Goal: Information Seeking & Learning: Learn about a topic

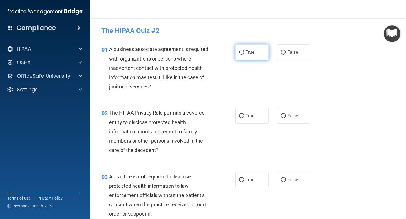
click at [247, 53] on span "True" at bounding box center [250, 52] width 9 height 5
click at [244, 53] on input "True" at bounding box center [241, 52] width 5 height 4
radio input "true"
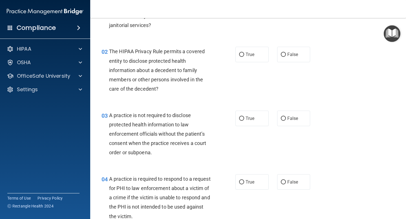
scroll to position [63, 0]
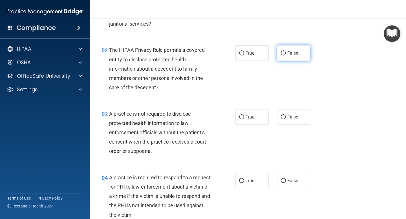
click at [293, 54] on span "False" at bounding box center [292, 52] width 11 height 5
click at [286, 54] on input "False" at bounding box center [283, 53] width 5 height 4
radio input "true"
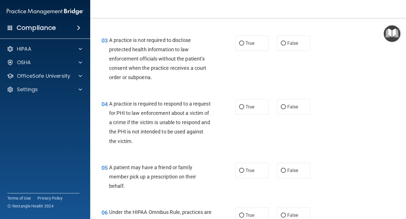
scroll to position [138, 0]
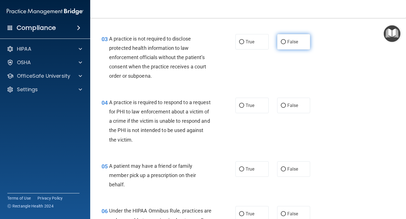
click at [294, 42] on span "False" at bounding box center [292, 41] width 11 height 5
click at [286, 42] on input "False" at bounding box center [283, 42] width 5 height 4
radio input "true"
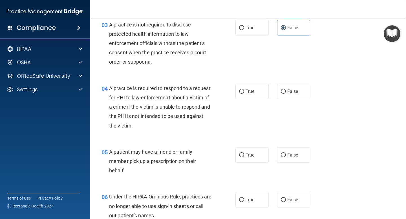
scroll to position [156, 0]
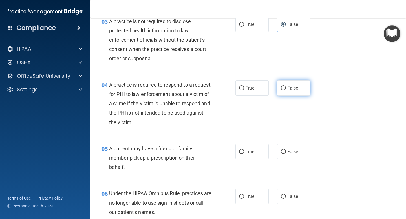
click at [285, 88] on input "False" at bounding box center [283, 88] width 5 height 4
radio input "true"
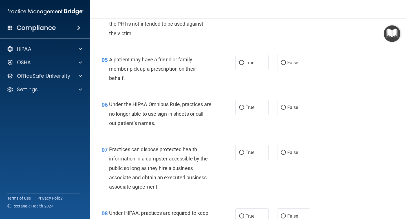
scroll to position [247, 0]
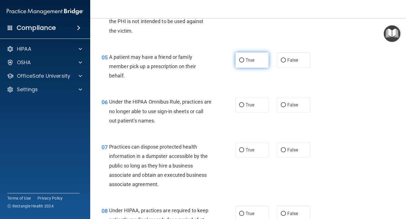
click at [244, 61] on label "True" at bounding box center [251, 60] width 33 height 16
click at [244, 61] on input "True" at bounding box center [241, 60] width 5 height 4
radio input "true"
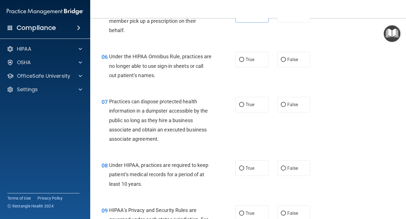
scroll to position [293, 0]
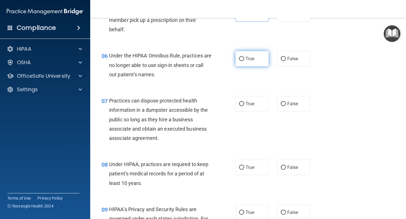
click at [242, 60] on input "True" at bounding box center [241, 59] width 5 height 4
radio input "true"
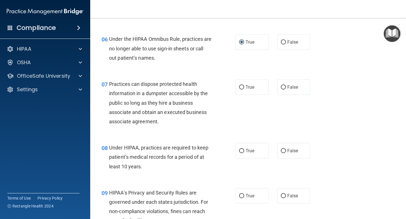
scroll to position [311, 0]
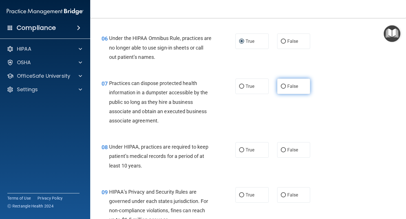
click at [292, 87] on span "False" at bounding box center [292, 86] width 11 height 5
click at [286, 87] on input "False" at bounding box center [283, 87] width 5 height 4
radio input "true"
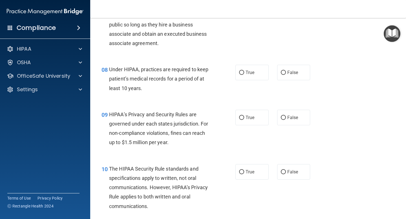
scroll to position [390, 0]
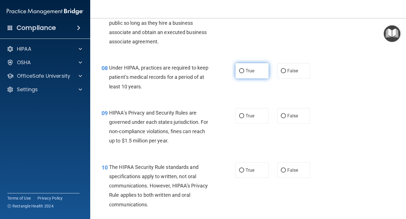
click at [240, 72] on input "True" at bounding box center [241, 71] width 5 height 4
radio input "true"
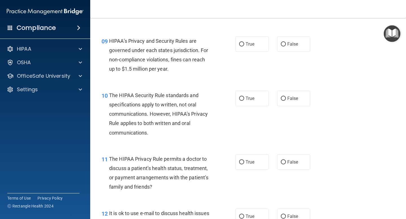
scroll to position [463, 0]
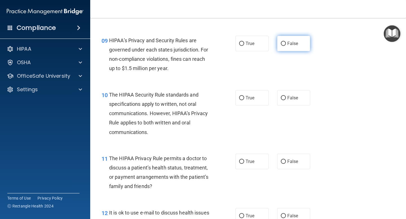
click at [296, 41] on label "False" at bounding box center [293, 44] width 33 height 16
click at [286, 42] on input "False" at bounding box center [283, 44] width 5 height 4
radio input "true"
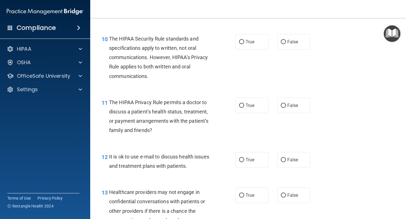
scroll to position [519, 0]
click at [247, 42] on span "True" at bounding box center [250, 41] width 9 height 5
click at [244, 42] on input "True" at bounding box center [241, 42] width 5 height 4
radio input "true"
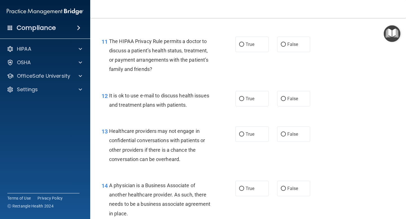
scroll to position [582, 0]
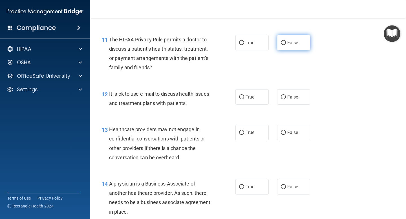
click at [298, 44] on span "False" at bounding box center [292, 42] width 11 height 5
click at [286, 44] on input "False" at bounding box center [283, 43] width 5 height 4
radio input "true"
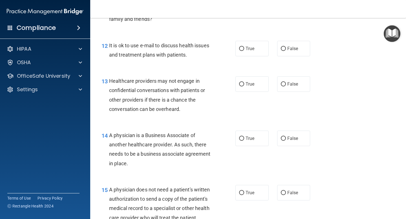
scroll to position [632, 0]
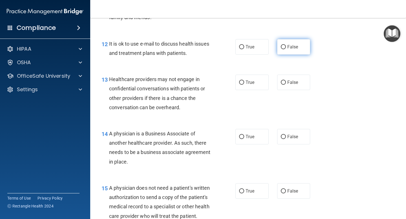
click at [289, 47] on span "False" at bounding box center [292, 46] width 11 height 5
click at [286, 47] on input "False" at bounding box center [283, 47] width 5 height 4
radio input "true"
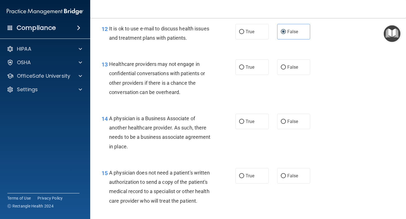
scroll to position [648, 0]
click at [250, 69] on span "True" at bounding box center [250, 66] width 9 height 5
click at [244, 69] on input "True" at bounding box center [241, 67] width 5 height 4
radio input "true"
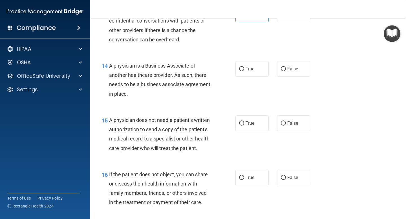
scroll to position [701, 0]
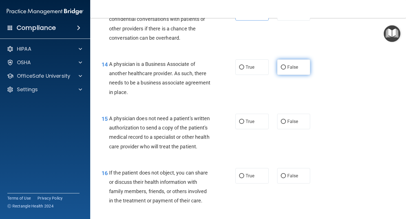
click at [295, 65] on span "False" at bounding box center [292, 67] width 11 height 5
click at [286, 65] on input "False" at bounding box center [283, 67] width 5 height 4
radio input "true"
click at [293, 119] on span "False" at bounding box center [292, 121] width 11 height 5
click at [286, 120] on input "False" at bounding box center [283, 122] width 5 height 4
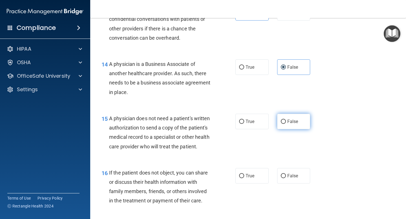
radio input "true"
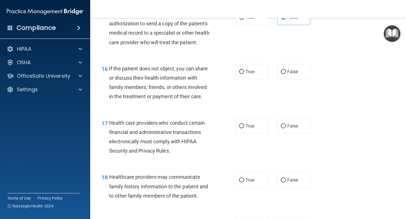
scroll to position [808, 0]
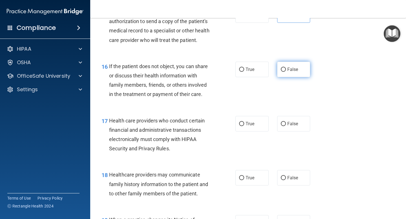
click at [290, 69] on span "False" at bounding box center [292, 69] width 11 height 5
click at [286, 69] on input "False" at bounding box center [283, 70] width 5 height 4
radio input "true"
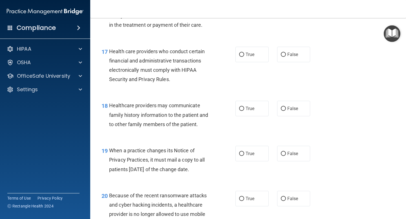
scroll to position [878, 0]
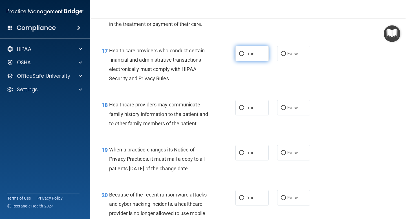
click at [259, 56] on label "True" at bounding box center [251, 54] width 33 height 16
click at [244, 56] on input "True" at bounding box center [241, 54] width 5 height 4
radio input "true"
click at [297, 109] on span "False" at bounding box center [292, 107] width 11 height 5
click at [286, 109] on input "False" at bounding box center [283, 108] width 5 height 4
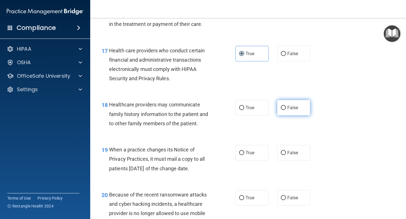
radio input "true"
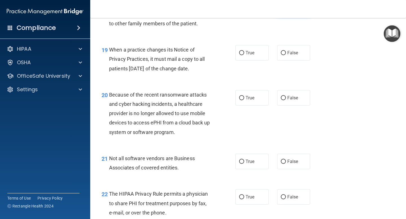
scroll to position [981, 0]
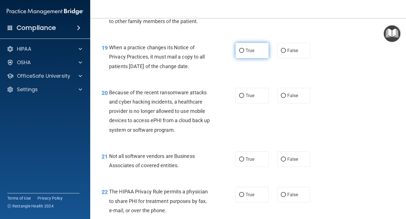
click at [248, 51] on span "True" at bounding box center [250, 50] width 9 height 5
click at [244, 51] on input "True" at bounding box center [241, 51] width 5 height 4
radio input "true"
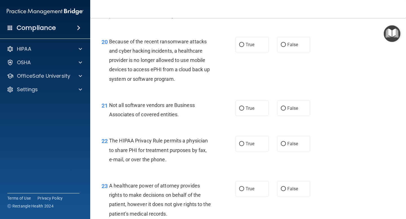
scroll to position [1032, 0]
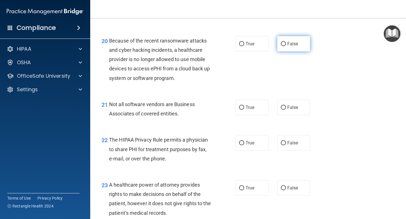
click at [297, 44] on span "False" at bounding box center [292, 43] width 11 height 5
click at [286, 44] on input "False" at bounding box center [283, 44] width 5 height 4
radio input "true"
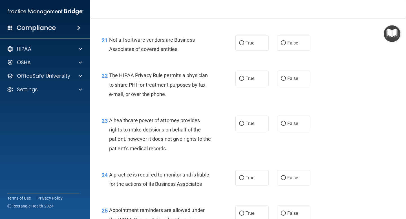
scroll to position [1097, 0]
click at [254, 43] on span "True" at bounding box center [250, 42] width 9 height 5
click at [244, 43] on input "True" at bounding box center [241, 43] width 5 height 4
radio input "true"
click at [291, 43] on span "False" at bounding box center [292, 42] width 11 height 5
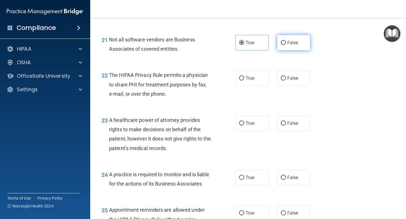
click at [286, 43] on input "False" at bounding box center [283, 43] width 5 height 4
radio input "true"
radio input "false"
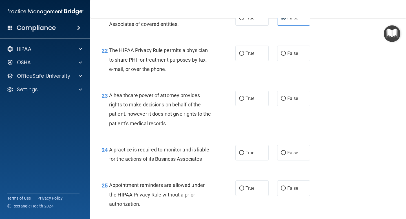
scroll to position [1124, 0]
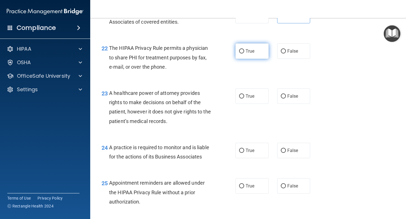
click at [251, 51] on span "True" at bounding box center [250, 50] width 9 height 5
click at [244, 51] on input "True" at bounding box center [241, 51] width 5 height 4
radio input "true"
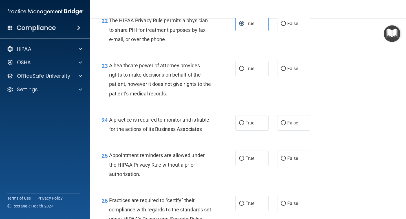
scroll to position [1149, 0]
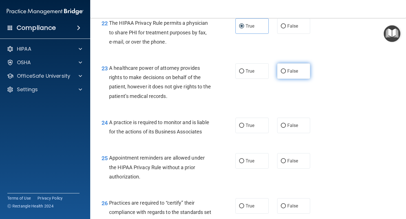
click at [293, 72] on span "False" at bounding box center [292, 71] width 11 height 5
click at [286, 72] on input "False" at bounding box center [283, 71] width 5 height 4
radio input "true"
click at [291, 126] on span "False" at bounding box center [292, 125] width 11 height 5
click at [286, 126] on input "False" at bounding box center [283, 126] width 5 height 4
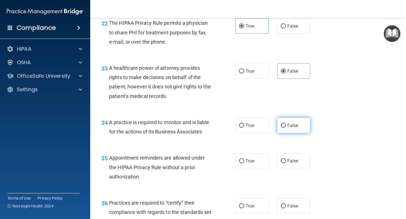
radio input "true"
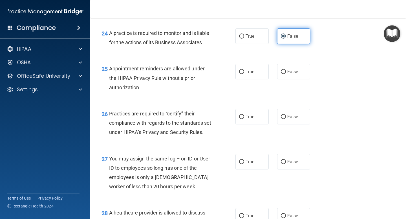
scroll to position [1240, 0]
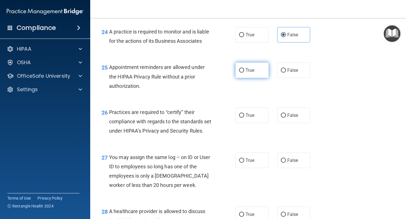
click at [248, 70] on span "True" at bounding box center [250, 70] width 9 height 5
click at [244, 70] on input "True" at bounding box center [241, 71] width 5 height 4
radio input "true"
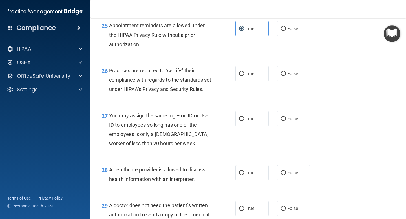
scroll to position [1283, 0]
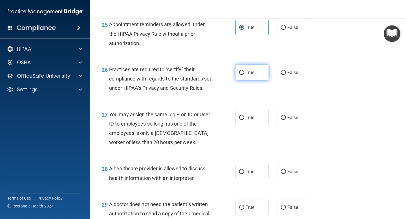
click at [250, 70] on span "True" at bounding box center [250, 72] width 9 height 5
click at [244, 71] on input "True" at bounding box center [241, 73] width 5 height 4
radio input "true"
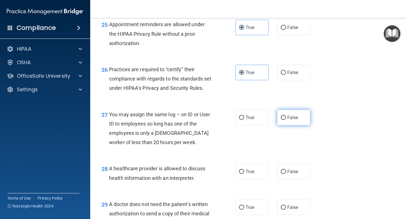
click at [301, 125] on label "False" at bounding box center [293, 118] width 33 height 16
click at [286, 120] on input "False" at bounding box center [283, 118] width 5 height 4
radio input "true"
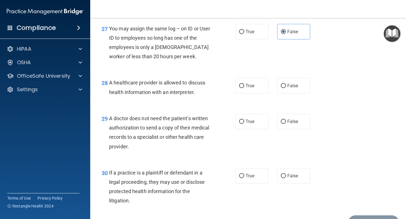
scroll to position [1370, 0]
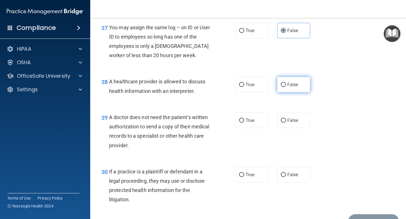
click at [293, 87] on span "False" at bounding box center [292, 84] width 11 height 5
click at [286, 87] on input "False" at bounding box center [283, 85] width 5 height 4
radio input "true"
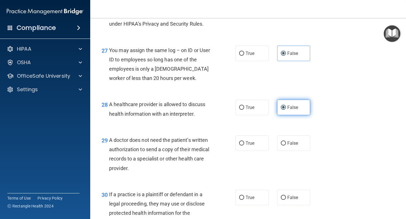
scroll to position [1412, 0]
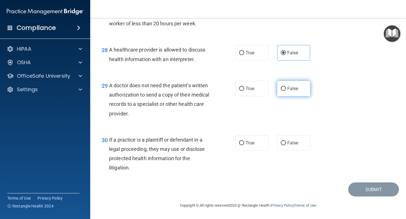
click at [292, 89] on span "False" at bounding box center [292, 88] width 11 height 5
click at [286, 89] on input "False" at bounding box center [283, 89] width 5 height 4
radio input "true"
click at [246, 143] on span "True" at bounding box center [250, 142] width 9 height 5
click at [244, 143] on input "True" at bounding box center [241, 143] width 5 height 4
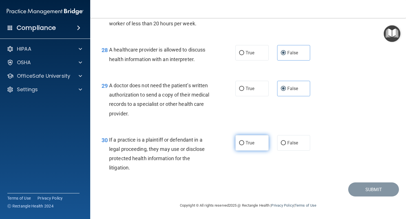
radio input "true"
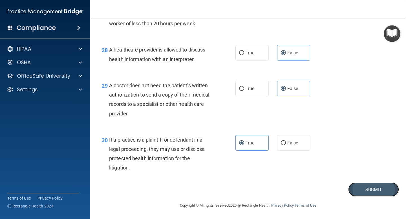
click at [376, 190] on button "Submit" at bounding box center [373, 190] width 51 height 14
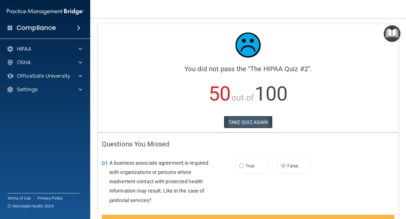
click at [260, 120] on button "TAKE QUIZ AGAIN" at bounding box center [248, 122] width 49 height 12
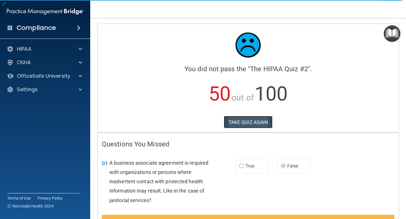
click at [243, 123] on button "TAKE QUIZ AGAIN" at bounding box center [248, 122] width 49 height 12
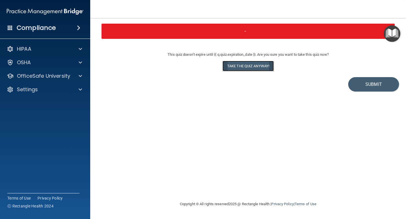
click at [253, 65] on button "Take the quiz anyway!" at bounding box center [247, 66] width 51 height 10
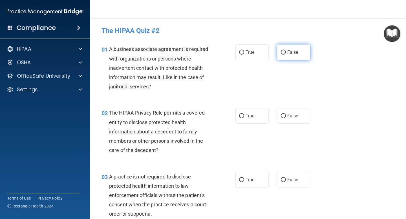
click at [287, 55] on span "False" at bounding box center [292, 52] width 11 height 5
click at [286, 55] on input "False" at bounding box center [283, 52] width 5 height 4
radio input "true"
click at [252, 115] on span "True" at bounding box center [250, 115] width 9 height 5
click at [244, 115] on input "True" at bounding box center [241, 116] width 5 height 4
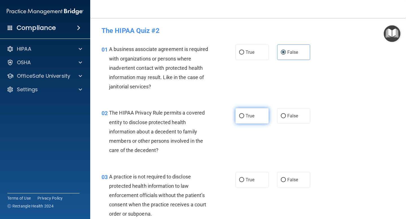
radio input "true"
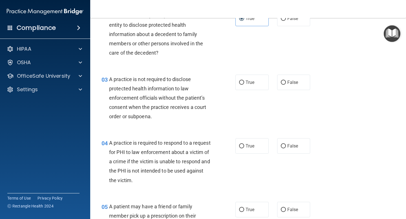
scroll to position [103, 0]
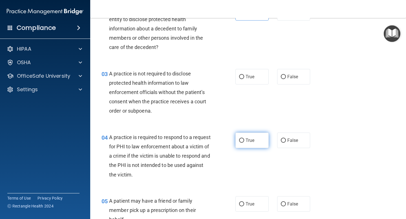
click at [247, 140] on span "True" at bounding box center [250, 140] width 9 height 5
click at [244, 140] on input "True" at bounding box center [241, 141] width 5 height 4
radio input "true"
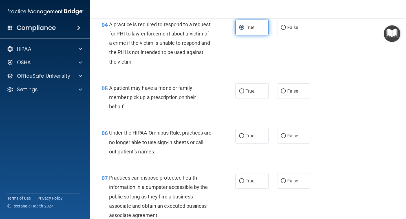
scroll to position [217, 0]
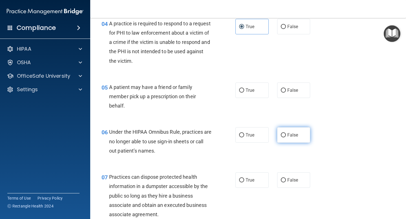
click at [292, 136] on span "False" at bounding box center [292, 135] width 11 height 5
click at [286, 136] on input "False" at bounding box center [283, 135] width 5 height 4
radio input "true"
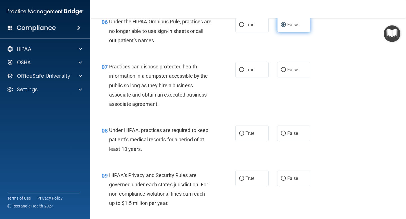
scroll to position [328, 0]
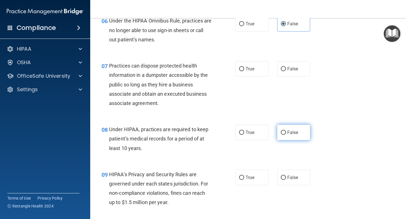
click at [292, 133] on span "False" at bounding box center [292, 132] width 11 height 5
click at [286, 133] on input "False" at bounding box center [283, 133] width 5 height 4
radio input "true"
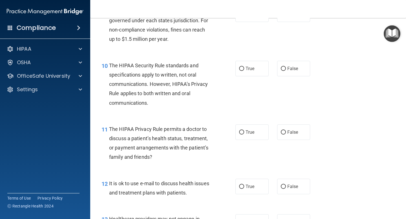
scroll to position [493, 0]
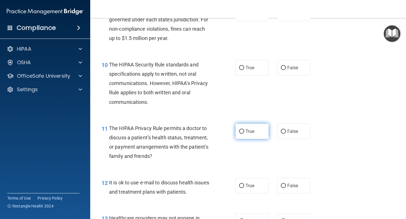
click at [247, 133] on span "True" at bounding box center [250, 131] width 9 height 5
click at [244, 133] on input "True" at bounding box center [241, 132] width 5 height 4
radio input "true"
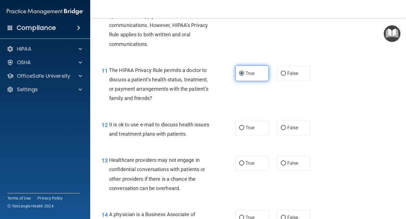
scroll to position [552, 0]
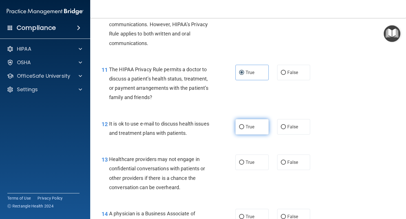
click at [248, 127] on span "True" at bounding box center [250, 126] width 9 height 5
click at [244, 127] on input "True" at bounding box center [241, 127] width 5 height 4
radio input "true"
click at [290, 163] on span "False" at bounding box center [292, 162] width 11 height 5
click at [286, 163] on input "False" at bounding box center [283, 163] width 5 height 4
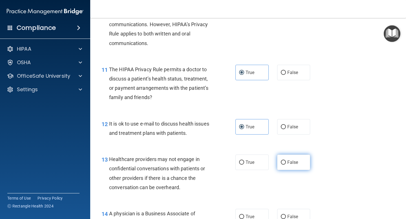
radio input "true"
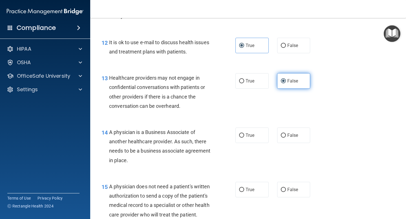
scroll to position [644, 0]
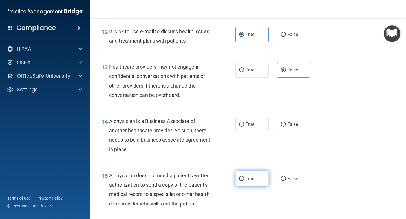
click at [248, 182] on label "True" at bounding box center [251, 179] width 33 height 16
click at [244, 181] on input "True" at bounding box center [241, 179] width 5 height 4
radio input "true"
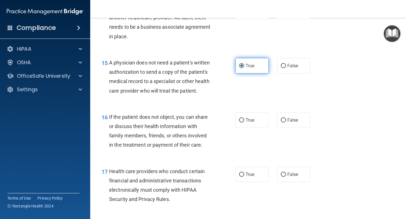
scroll to position [769, 0]
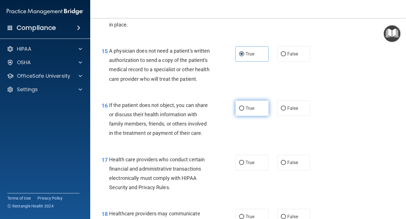
click at [251, 111] on span "True" at bounding box center [250, 108] width 9 height 5
click at [244, 111] on input "True" at bounding box center [241, 109] width 5 height 4
radio input "true"
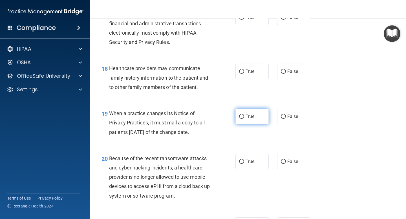
scroll to position [915, 0]
click at [290, 118] on span "False" at bounding box center [292, 116] width 11 height 5
click at [286, 118] on input "False" at bounding box center [283, 116] width 5 height 4
radio input "true"
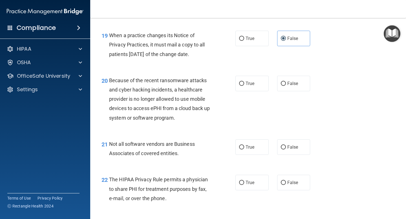
scroll to position [995, 0]
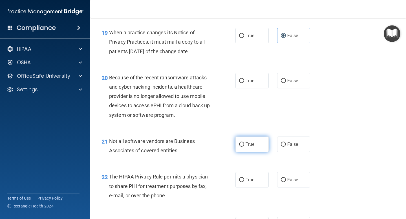
click at [244, 147] on label "True" at bounding box center [251, 145] width 33 height 16
click at [244, 147] on input "True" at bounding box center [241, 145] width 5 height 4
radio input "true"
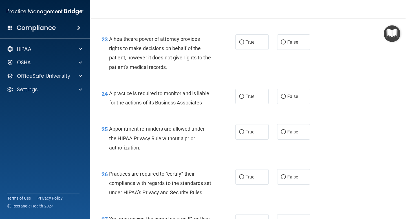
scroll to position [1184, 0]
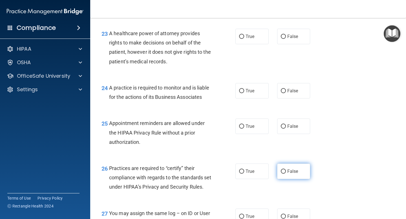
click at [293, 172] on span "False" at bounding box center [292, 171] width 11 height 5
click at [286, 172] on input "False" at bounding box center [283, 172] width 5 height 4
radio input "true"
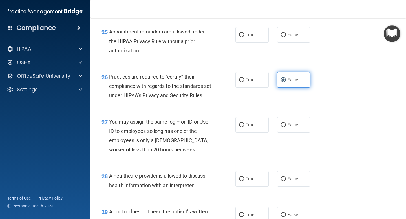
scroll to position [1277, 0]
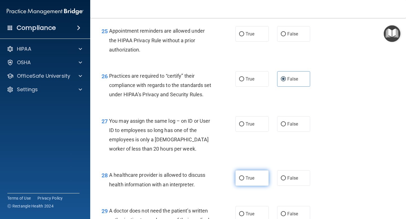
click at [249, 181] on span "True" at bounding box center [250, 178] width 9 height 5
click at [244, 181] on input "True" at bounding box center [241, 178] width 5 height 4
radio input "true"
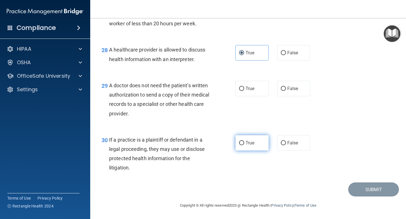
scroll to position [1411, 0]
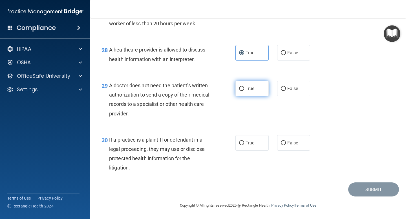
click at [247, 90] on span "True" at bounding box center [250, 88] width 9 height 5
click at [244, 90] on input "True" at bounding box center [241, 89] width 5 height 4
radio input "true"
click at [293, 145] on span "False" at bounding box center [292, 142] width 11 height 5
click at [286, 145] on input "False" at bounding box center [283, 143] width 5 height 4
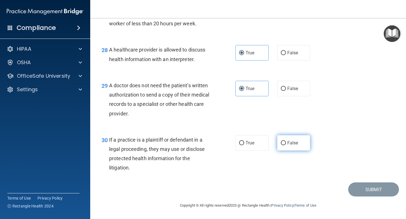
radio input "true"
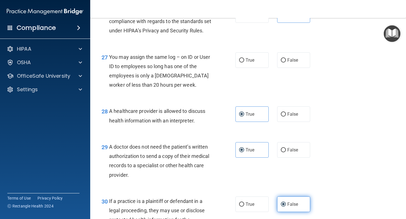
scroll to position [1327, 0]
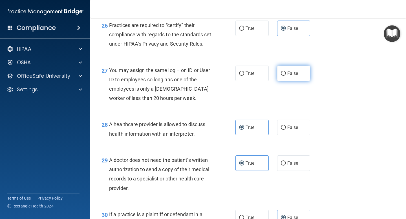
click at [295, 76] on span "False" at bounding box center [292, 73] width 11 height 5
click at [286, 76] on input "False" at bounding box center [283, 74] width 5 height 4
radio input "true"
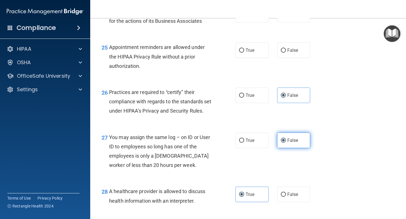
scroll to position [1255, 0]
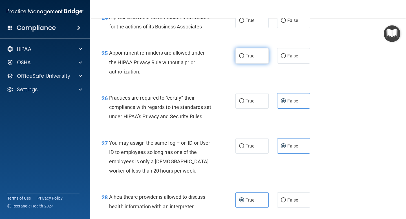
click at [249, 56] on span "True" at bounding box center [250, 55] width 9 height 5
click at [244, 56] on input "True" at bounding box center [241, 56] width 5 height 4
radio input "true"
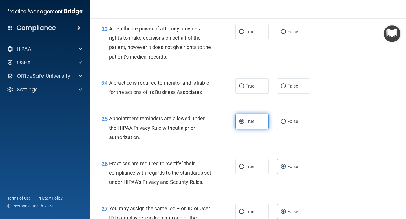
scroll to position [1184, 0]
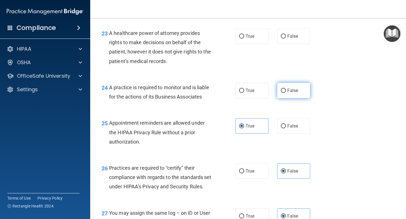
click at [294, 90] on span "False" at bounding box center [292, 90] width 11 height 5
click at [286, 90] on input "False" at bounding box center [283, 91] width 5 height 4
radio input "true"
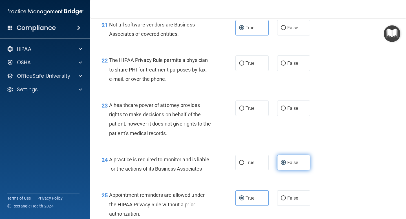
scroll to position [1112, 0]
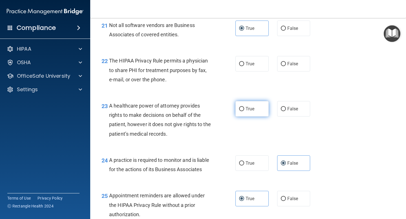
click at [253, 110] on span "True" at bounding box center [250, 108] width 9 height 5
click at [244, 110] on input "True" at bounding box center [241, 109] width 5 height 4
radio input "true"
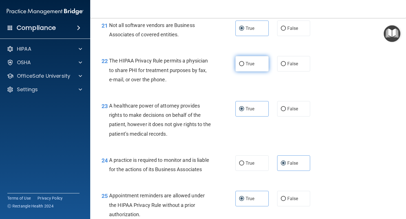
click at [256, 61] on label "True" at bounding box center [251, 64] width 33 height 16
click at [244, 62] on input "True" at bounding box center [241, 64] width 5 height 4
radio input "true"
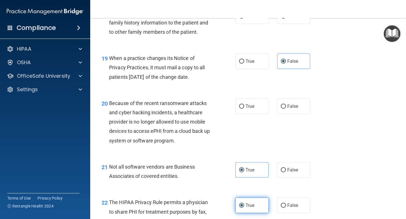
scroll to position [964, 0]
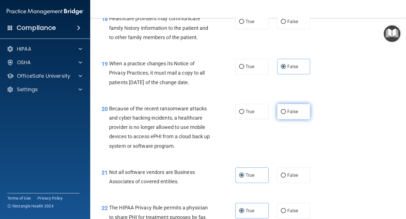
click at [292, 111] on span "False" at bounding box center [292, 111] width 11 height 5
click at [286, 111] on input "False" at bounding box center [283, 112] width 5 height 4
radio input "true"
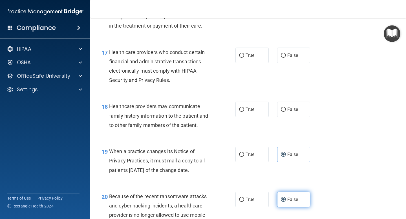
scroll to position [875, 0]
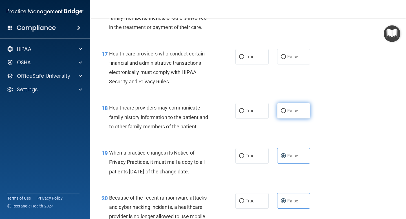
click at [296, 110] on span "False" at bounding box center [292, 110] width 11 height 5
click at [286, 110] on input "False" at bounding box center [283, 111] width 5 height 4
radio input "true"
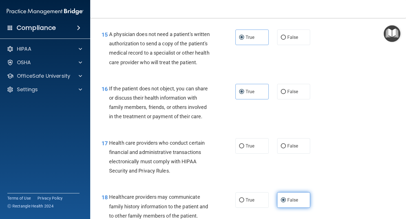
scroll to position [778, 0]
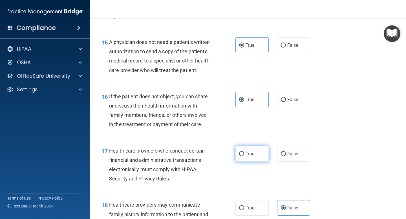
click at [251, 156] on span "True" at bounding box center [250, 153] width 9 height 5
click at [244, 156] on input "True" at bounding box center [241, 154] width 5 height 4
radio input "true"
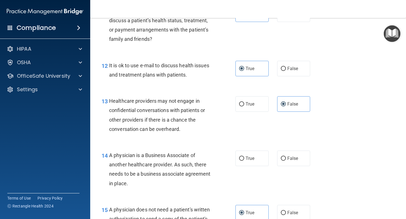
scroll to position [607, 0]
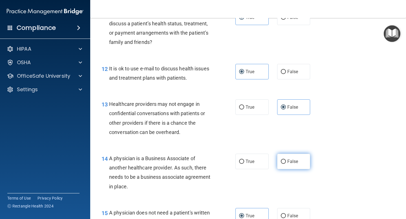
click at [295, 161] on span "False" at bounding box center [292, 161] width 11 height 5
click at [286, 161] on input "False" at bounding box center [283, 162] width 5 height 4
radio input "true"
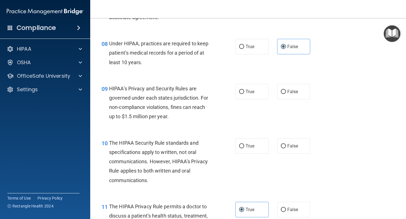
scroll to position [411, 0]
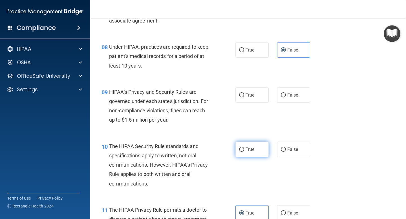
click at [247, 151] on span "True" at bounding box center [250, 149] width 9 height 5
click at [244, 151] on input "True" at bounding box center [241, 150] width 5 height 4
radio input "true"
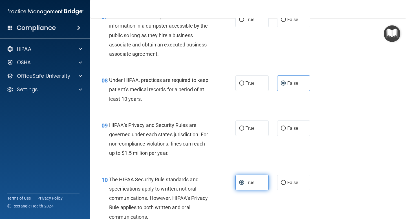
scroll to position [375, 0]
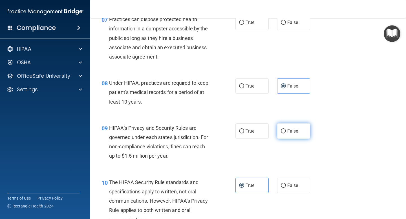
click at [297, 127] on label "False" at bounding box center [293, 131] width 33 height 16
click at [286, 129] on input "False" at bounding box center [283, 131] width 5 height 4
radio input "true"
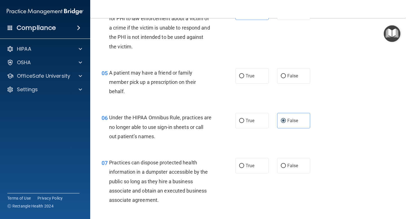
scroll to position [230, 0]
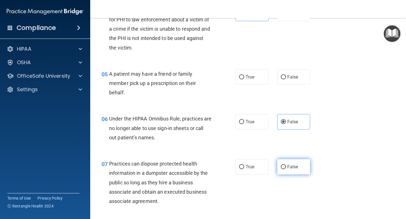
click at [291, 171] on label "False" at bounding box center [293, 167] width 33 height 16
click at [286, 169] on input "False" at bounding box center [283, 167] width 5 height 4
radio input "true"
click at [252, 80] on span "True" at bounding box center [250, 76] width 9 height 5
click at [244, 80] on input "True" at bounding box center [241, 77] width 5 height 4
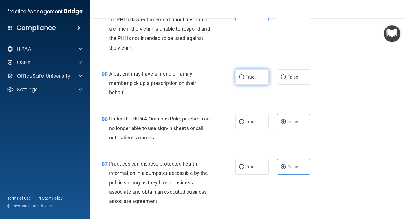
radio input "true"
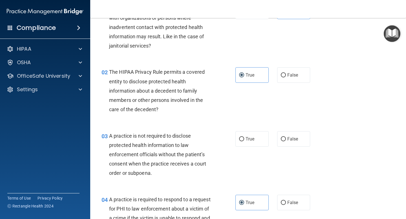
scroll to position [39, 0]
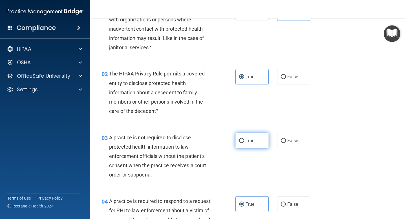
click at [256, 140] on label "True" at bounding box center [251, 141] width 33 height 16
click at [244, 140] on input "True" at bounding box center [241, 141] width 5 height 4
radio input "true"
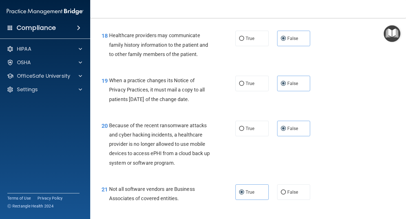
scroll to position [1412, 0]
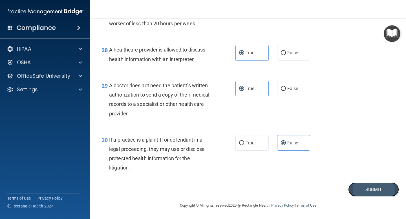
click at [370, 191] on button "Submit" at bounding box center [373, 190] width 51 height 14
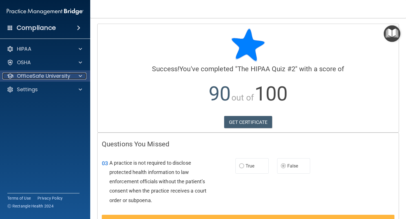
click at [81, 77] on span at bounding box center [80, 76] width 3 height 7
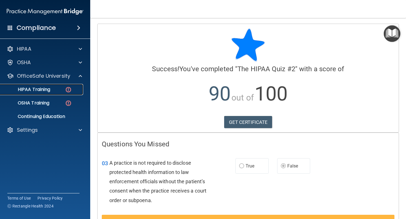
click at [41, 90] on p "HIPAA Training" at bounding box center [27, 90] width 47 height 6
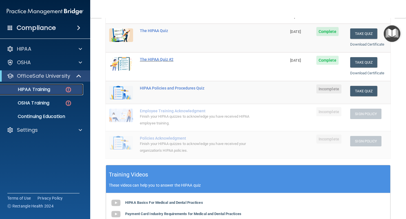
scroll to position [77, 0]
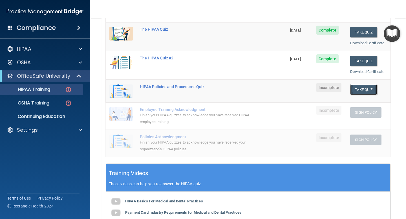
click at [363, 91] on button "Take Quiz" at bounding box center [363, 90] width 27 height 10
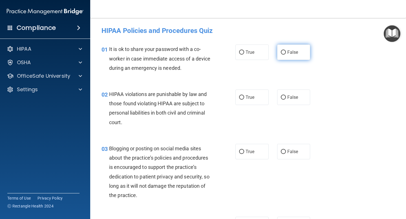
click at [295, 51] on span "False" at bounding box center [292, 52] width 11 height 5
click at [286, 51] on input "False" at bounding box center [283, 52] width 5 height 4
radio input "true"
click at [251, 96] on span "True" at bounding box center [250, 97] width 9 height 5
click at [244, 96] on input "True" at bounding box center [241, 98] width 5 height 4
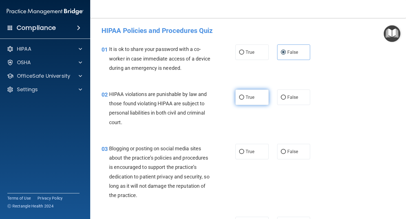
radio input "true"
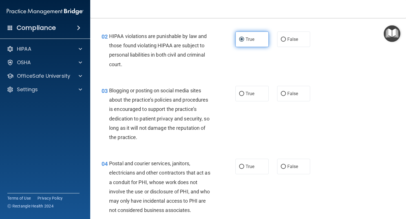
scroll to position [60, 0]
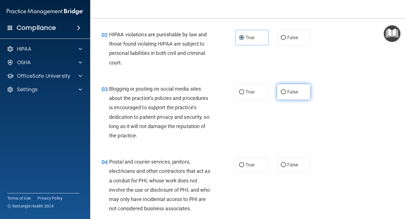
click at [294, 90] on span "False" at bounding box center [292, 91] width 11 height 5
click at [286, 90] on input "False" at bounding box center [283, 92] width 5 height 4
radio input "true"
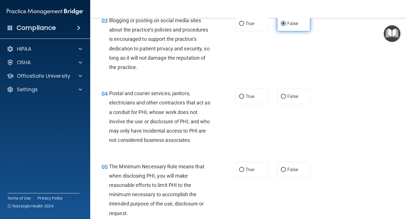
scroll to position [135, 0]
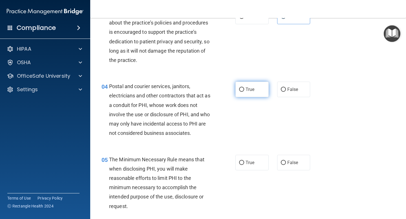
click at [250, 91] on span "True" at bounding box center [250, 89] width 9 height 5
click at [244, 91] on input "True" at bounding box center [241, 90] width 5 height 4
radio input "true"
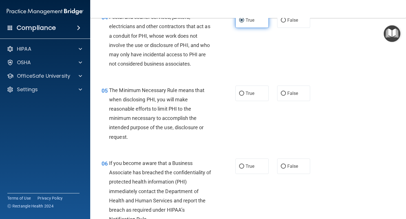
scroll to position [219, 0]
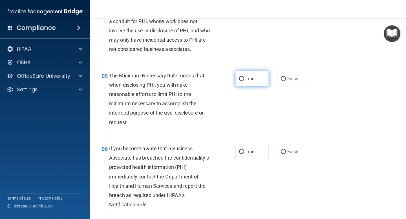
click at [247, 76] on label "True" at bounding box center [251, 79] width 33 height 16
click at [244, 77] on input "True" at bounding box center [241, 79] width 5 height 4
radio input "true"
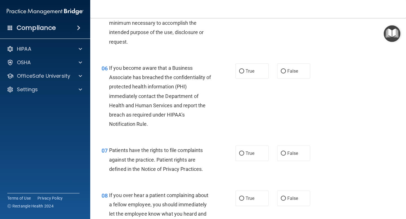
scroll to position [301, 0]
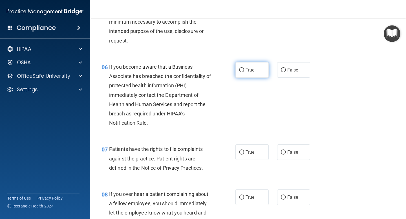
click at [256, 70] on label "True" at bounding box center [251, 70] width 33 height 16
click at [244, 70] on input "True" at bounding box center [241, 70] width 5 height 4
radio input "true"
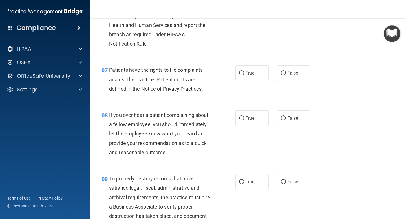
scroll to position [390, 0]
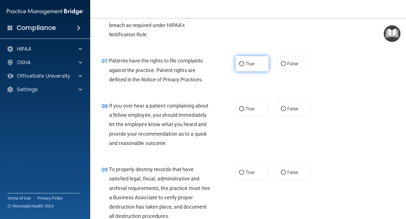
click at [244, 61] on label "True" at bounding box center [251, 64] width 33 height 16
click at [244, 62] on input "True" at bounding box center [241, 64] width 5 height 4
radio input "true"
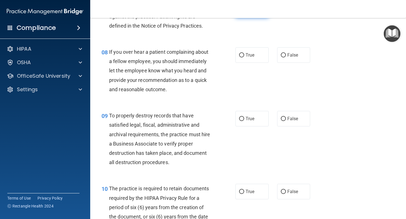
scroll to position [449, 0]
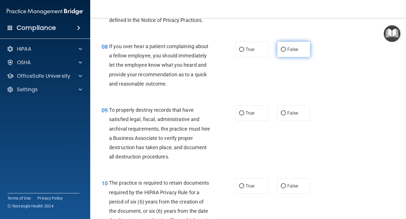
click at [288, 49] on span "False" at bounding box center [292, 49] width 11 height 5
click at [286, 49] on input "False" at bounding box center [283, 50] width 5 height 4
radio input "true"
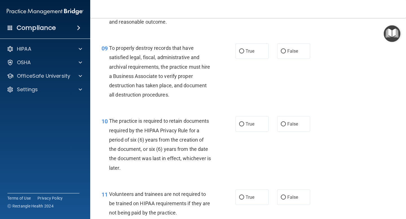
scroll to position [512, 0]
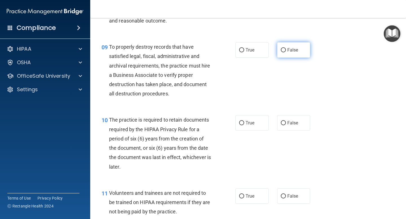
click at [290, 48] on span "False" at bounding box center [292, 49] width 11 height 5
click at [286, 48] on input "False" at bounding box center [283, 50] width 5 height 4
radio input "true"
click at [288, 122] on span "False" at bounding box center [292, 122] width 11 height 5
click at [286, 122] on input "False" at bounding box center [283, 123] width 5 height 4
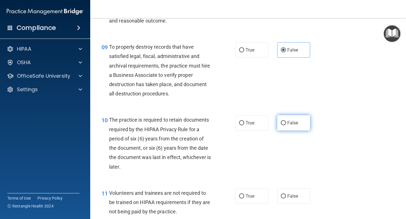
radio input "true"
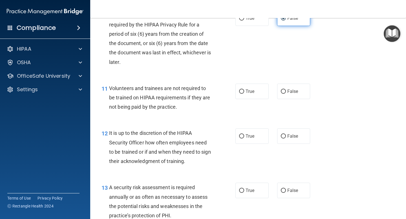
scroll to position [625, 0]
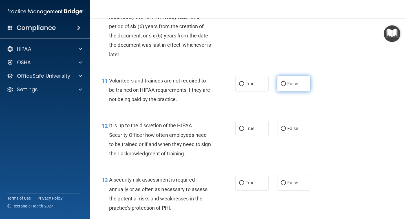
click at [296, 86] on span "False" at bounding box center [292, 83] width 11 height 5
click at [286, 86] on input "False" at bounding box center [283, 84] width 5 height 4
radio input "true"
click at [292, 129] on span "False" at bounding box center [292, 128] width 11 height 5
click at [286, 129] on input "False" at bounding box center [283, 129] width 5 height 4
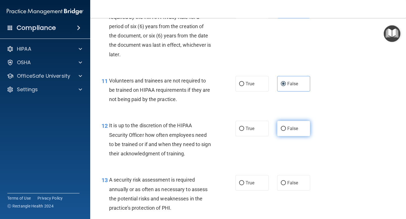
radio input "true"
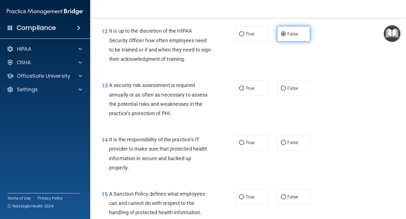
scroll to position [721, 0]
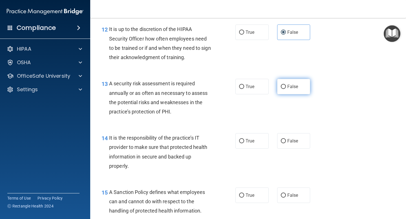
click at [288, 89] on span "False" at bounding box center [292, 86] width 11 height 5
click at [286, 89] on input "False" at bounding box center [283, 87] width 5 height 4
radio input "true"
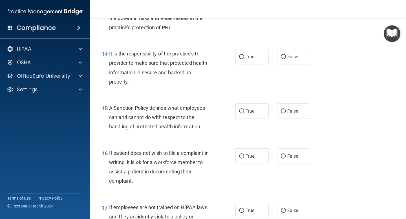
scroll to position [808, 0]
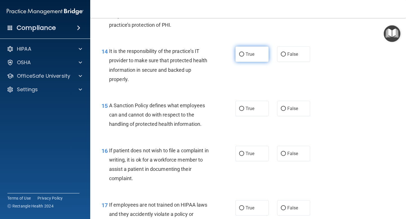
click at [248, 54] on span "True" at bounding box center [250, 54] width 9 height 5
click at [244, 54] on input "True" at bounding box center [241, 54] width 5 height 4
radio input "true"
click at [295, 111] on span "False" at bounding box center [292, 108] width 11 height 5
click at [286, 111] on input "False" at bounding box center [283, 109] width 5 height 4
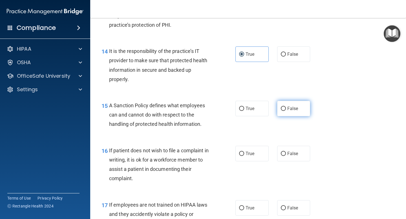
radio input "true"
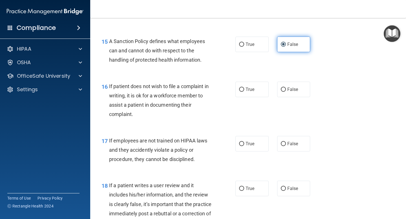
scroll to position [875, 0]
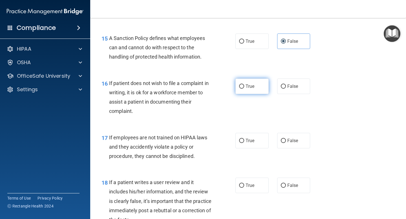
click at [244, 88] on label "True" at bounding box center [251, 87] width 33 height 16
click at [244, 88] on input "True" at bounding box center [241, 87] width 5 height 4
radio input "true"
click at [289, 142] on span "False" at bounding box center [292, 140] width 11 height 5
click at [286, 142] on input "False" at bounding box center [283, 141] width 5 height 4
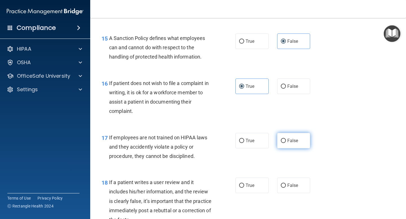
radio input "true"
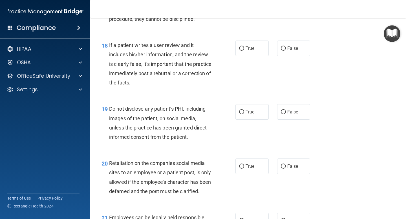
scroll to position [1015, 0]
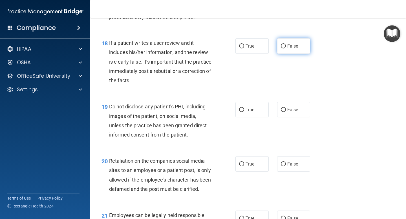
click at [292, 48] on span "False" at bounding box center [292, 45] width 11 height 5
click at [286, 48] on input "False" at bounding box center [283, 46] width 5 height 4
radio input "true"
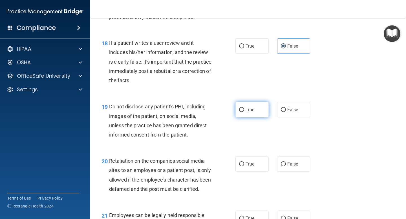
click at [246, 109] on span "True" at bounding box center [250, 109] width 9 height 5
click at [244, 109] on input "True" at bounding box center [241, 110] width 5 height 4
radio input "true"
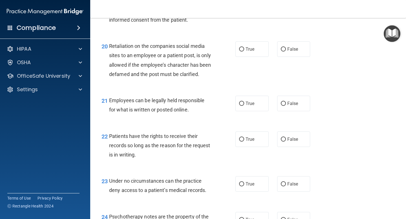
scroll to position [1137, 0]
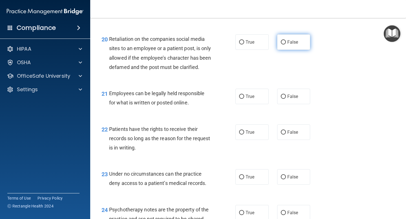
click at [293, 43] on span "False" at bounding box center [292, 41] width 11 height 5
click at [286, 43] on input "False" at bounding box center [283, 42] width 5 height 4
radio input "true"
click at [247, 99] on span "True" at bounding box center [250, 96] width 9 height 5
click at [244, 99] on input "True" at bounding box center [241, 97] width 5 height 4
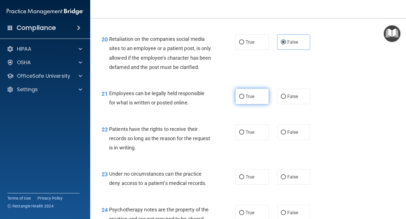
radio input "true"
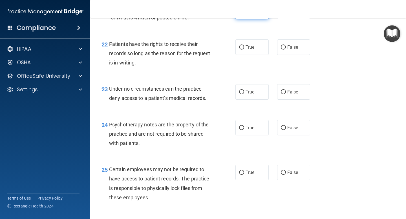
scroll to position [1223, 0]
click at [292, 49] on span "False" at bounding box center [292, 46] width 11 height 5
click at [286, 49] on input "False" at bounding box center [283, 47] width 5 height 4
radio input "true"
click at [259, 99] on label "True" at bounding box center [251, 92] width 33 height 16
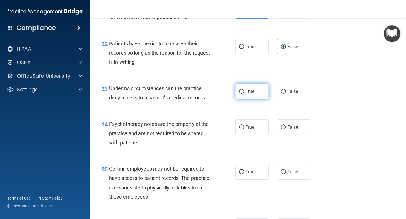
click at [244, 94] on input "True" at bounding box center [241, 92] width 5 height 4
radio input "true"
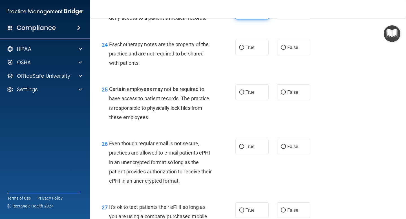
scroll to position [1304, 0]
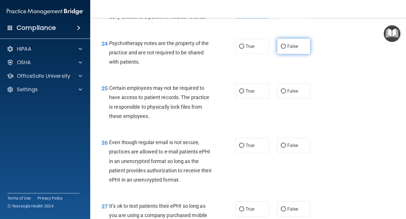
click at [297, 49] on span "False" at bounding box center [292, 46] width 11 height 5
click at [286, 49] on input "False" at bounding box center [283, 47] width 5 height 4
radio input "true"
click at [287, 94] on span "False" at bounding box center [292, 91] width 11 height 5
click at [286, 94] on input "False" at bounding box center [283, 91] width 5 height 4
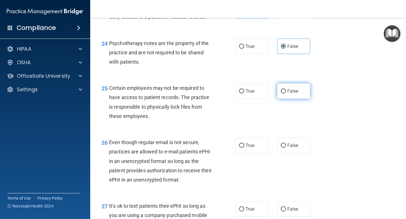
radio input "true"
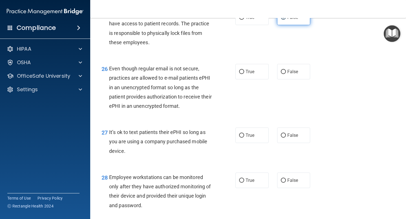
scroll to position [1386, 0]
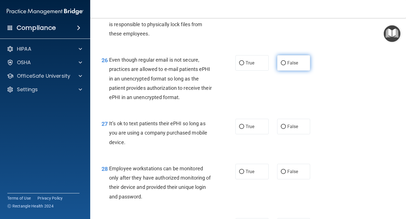
click at [294, 66] on span "False" at bounding box center [292, 62] width 11 height 5
click at [286, 65] on input "False" at bounding box center [283, 63] width 5 height 4
radio input "true"
click at [298, 134] on label "False" at bounding box center [293, 127] width 33 height 16
click at [286, 129] on input "False" at bounding box center [283, 127] width 5 height 4
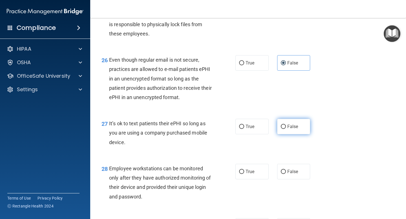
radio input "true"
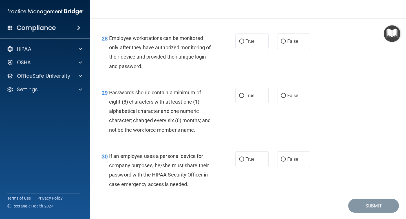
scroll to position [1517, 0]
click at [284, 43] on input "False" at bounding box center [283, 41] width 5 height 4
radio input "true"
click at [290, 98] on span "False" at bounding box center [292, 94] width 11 height 5
click at [286, 98] on input "False" at bounding box center [283, 95] width 5 height 4
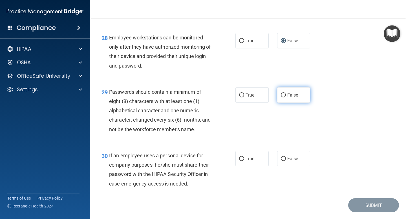
radio input "true"
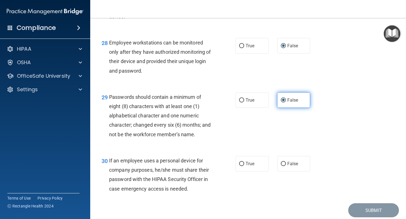
scroll to position [1543, 0]
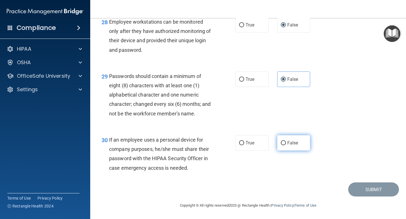
click at [287, 143] on span "False" at bounding box center [292, 142] width 11 height 5
click at [286, 143] on input "False" at bounding box center [283, 143] width 5 height 4
radio input "true"
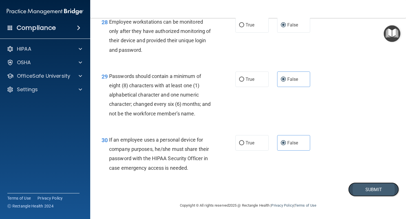
click at [379, 191] on button "Submit" at bounding box center [373, 190] width 51 height 14
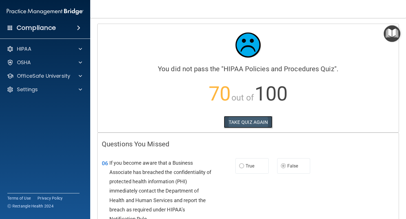
click at [251, 122] on button "TAKE QUIZ AGAIN" at bounding box center [248, 122] width 49 height 12
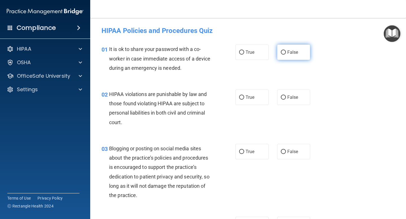
click at [298, 52] on label "False" at bounding box center [293, 53] width 33 height 16
click at [286, 52] on input "False" at bounding box center [283, 52] width 5 height 4
radio input "true"
click at [252, 96] on span "True" at bounding box center [250, 97] width 9 height 5
click at [244, 96] on input "True" at bounding box center [241, 98] width 5 height 4
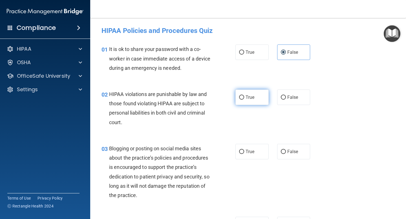
radio input "true"
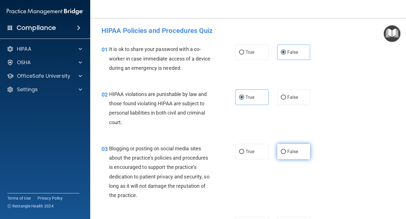
click at [295, 148] on label "False" at bounding box center [293, 152] width 33 height 16
click at [286, 150] on input "False" at bounding box center [283, 152] width 5 height 4
radio input "true"
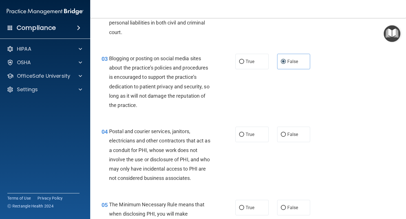
scroll to position [91, 0]
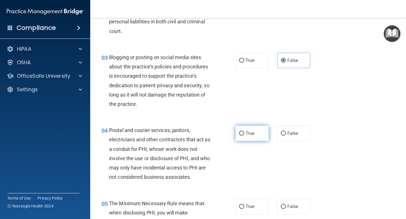
click at [251, 134] on span "True" at bounding box center [250, 133] width 9 height 5
click at [244, 134] on input "True" at bounding box center [241, 134] width 5 height 4
radio input "true"
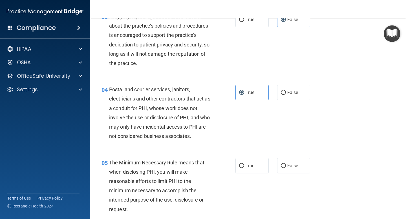
scroll to position [147, 0]
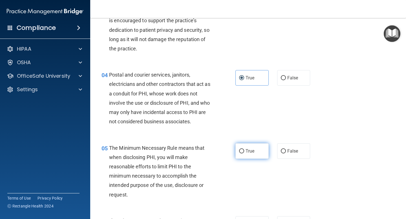
click at [248, 151] on span "True" at bounding box center [250, 151] width 9 height 5
click at [244, 151] on input "True" at bounding box center [241, 151] width 5 height 4
radio input "true"
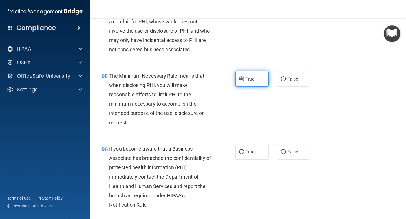
scroll to position [223, 0]
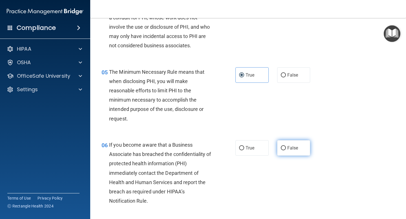
click at [290, 149] on span "False" at bounding box center [292, 147] width 11 height 5
click at [286, 149] on input "False" at bounding box center [283, 148] width 5 height 4
radio input "true"
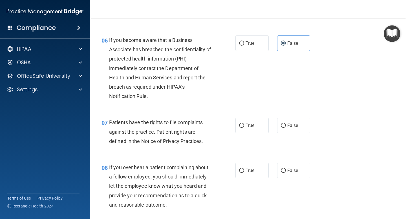
scroll to position [329, 0]
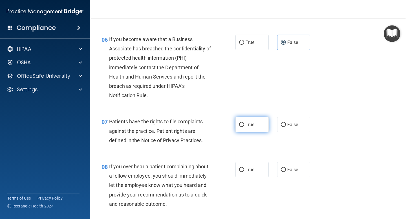
click at [249, 123] on span "True" at bounding box center [250, 124] width 9 height 5
click at [244, 123] on input "True" at bounding box center [241, 125] width 5 height 4
radio input "true"
click at [292, 169] on span "False" at bounding box center [292, 169] width 11 height 5
click at [286, 169] on input "False" at bounding box center [283, 170] width 5 height 4
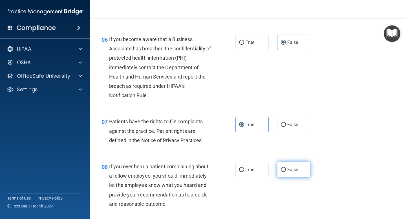
radio input "true"
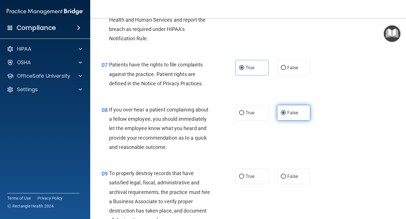
scroll to position [387, 0]
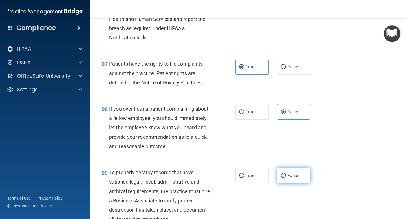
click at [290, 178] on span "False" at bounding box center [292, 175] width 11 height 5
click at [286, 178] on input "False" at bounding box center [283, 176] width 5 height 4
radio input "true"
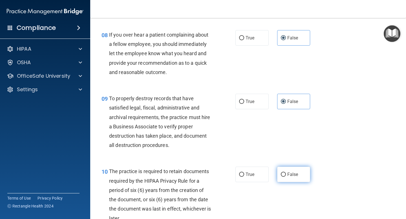
scroll to position [461, 0]
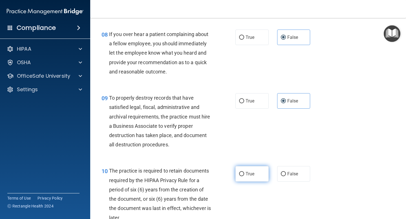
click at [256, 173] on label "True" at bounding box center [251, 174] width 33 height 16
click at [244, 173] on input "True" at bounding box center [241, 174] width 5 height 4
radio input "true"
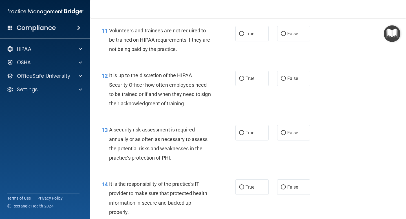
scroll to position [677, 0]
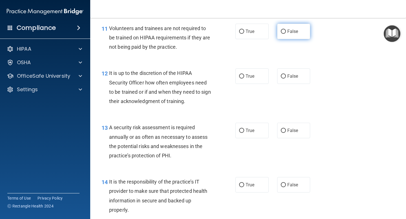
click at [292, 33] on span "False" at bounding box center [292, 31] width 11 height 5
click at [286, 33] on input "False" at bounding box center [283, 32] width 5 height 4
radio input "true"
click at [287, 77] on span "False" at bounding box center [292, 76] width 11 height 5
click at [286, 77] on input "False" at bounding box center [283, 76] width 5 height 4
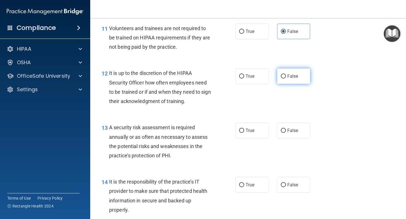
radio input "true"
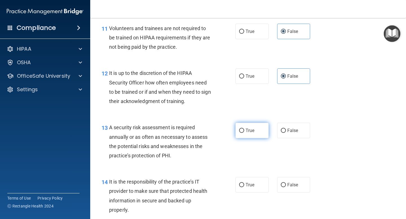
click at [247, 134] on label "True" at bounding box center [251, 131] width 33 height 16
click at [244, 133] on input "True" at bounding box center [241, 131] width 5 height 4
radio input "true"
click at [297, 185] on span "False" at bounding box center [292, 184] width 11 height 5
click at [286, 185] on input "False" at bounding box center [283, 185] width 5 height 4
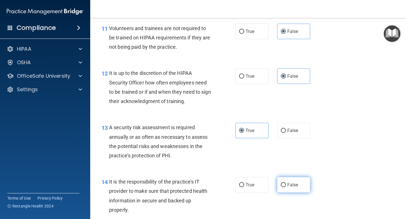
radio input "true"
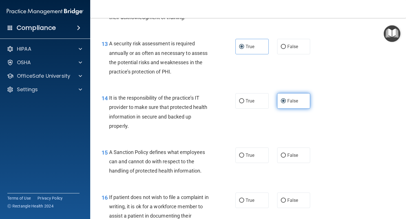
scroll to position [767, 0]
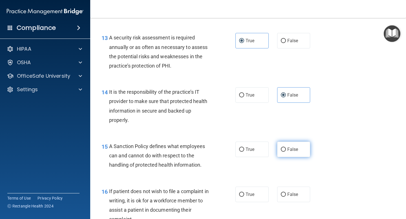
click at [291, 154] on label "False" at bounding box center [293, 150] width 33 height 16
click at [286, 152] on input "False" at bounding box center [283, 150] width 5 height 4
radio input "true"
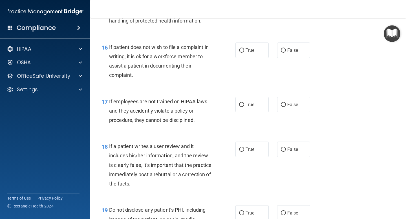
scroll to position [917, 0]
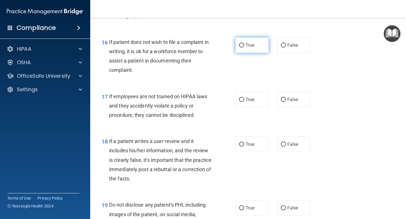
click at [252, 46] on span "True" at bounding box center [250, 45] width 9 height 5
click at [244, 46] on input "True" at bounding box center [241, 45] width 5 height 4
radio input "true"
click at [291, 98] on span "False" at bounding box center [292, 99] width 11 height 5
click at [286, 98] on input "False" at bounding box center [283, 100] width 5 height 4
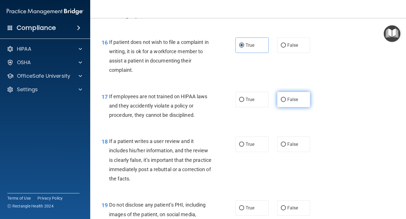
radio input "true"
click at [292, 146] on span "False" at bounding box center [292, 144] width 11 height 5
click at [286, 146] on input "False" at bounding box center [283, 145] width 5 height 4
radio input "true"
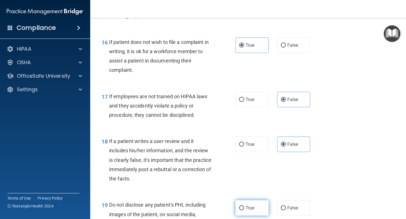
click at [251, 207] on span "True" at bounding box center [250, 208] width 9 height 5
click at [244, 207] on input "True" at bounding box center [241, 208] width 5 height 4
radio input "true"
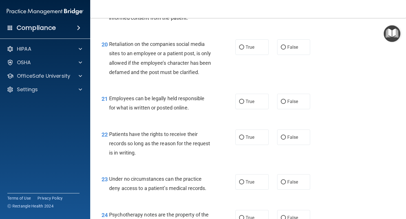
scroll to position [1132, 0]
click at [294, 45] on span "False" at bounding box center [292, 46] width 11 height 5
click at [286, 45] on input "False" at bounding box center [283, 47] width 5 height 4
radio input "true"
click at [247, 104] on span "True" at bounding box center [250, 101] width 9 height 5
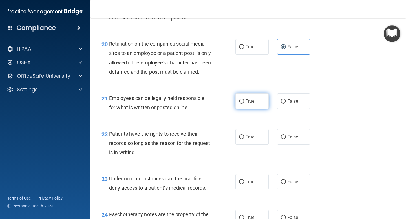
click at [244, 104] on input "True" at bounding box center [241, 102] width 5 height 4
radio input "true"
click at [289, 140] on span "False" at bounding box center [292, 136] width 11 height 5
click at [286, 140] on input "False" at bounding box center [283, 137] width 5 height 4
radio input "true"
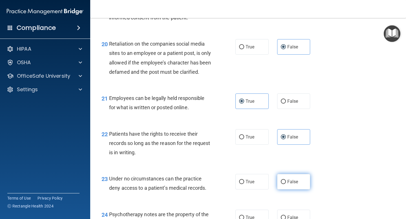
click at [283, 184] on input "False" at bounding box center [283, 182] width 5 height 4
radio input "true"
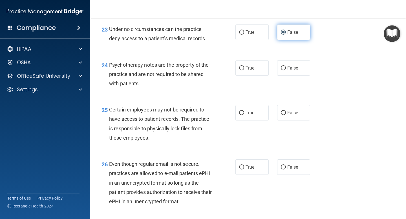
scroll to position [1284, 0]
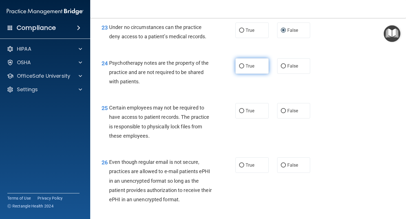
click at [253, 69] on span "True" at bounding box center [250, 65] width 9 height 5
click at [244, 69] on input "True" at bounding box center [241, 66] width 5 height 4
radio input "true"
click at [248, 114] on span "True" at bounding box center [250, 110] width 9 height 5
click at [244, 113] on input "True" at bounding box center [241, 111] width 5 height 4
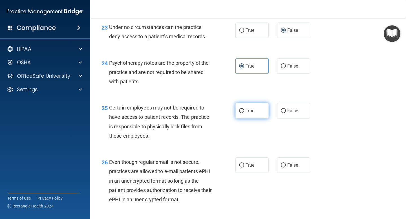
radio input "true"
click at [249, 168] on span "True" at bounding box center [250, 165] width 9 height 5
click at [244, 168] on input "True" at bounding box center [241, 166] width 5 height 4
radio input "true"
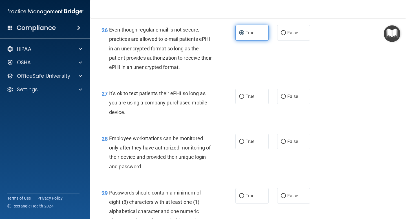
scroll to position [1420, 0]
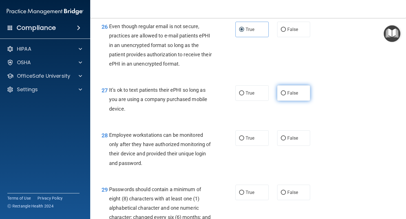
click at [299, 100] on label "False" at bounding box center [293, 93] width 33 height 16
click at [286, 96] on input "False" at bounding box center [283, 93] width 5 height 4
radio input "true"
click at [291, 141] on span "False" at bounding box center [292, 138] width 11 height 5
click at [286, 141] on input "False" at bounding box center [283, 138] width 5 height 4
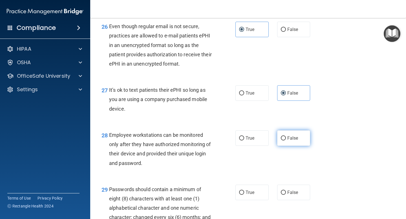
radio input "true"
click at [254, 195] on span "True" at bounding box center [250, 192] width 9 height 5
click at [244, 195] on input "True" at bounding box center [241, 193] width 5 height 4
radio input "true"
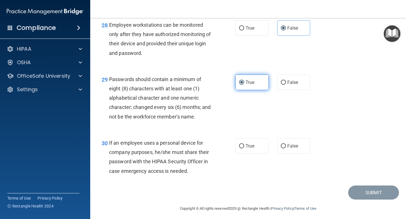
scroll to position [1538, 0]
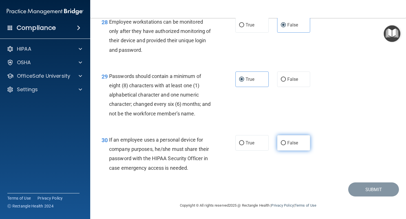
click at [295, 146] on span "False" at bounding box center [292, 142] width 11 height 5
click at [286, 145] on input "False" at bounding box center [283, 143] width 5 height 4
radio input "true"
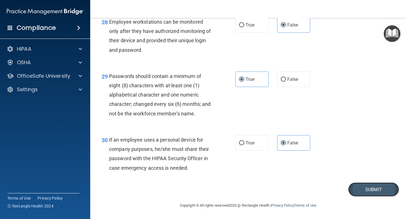
click at [368, 193] on button "Submit" at bounding box center [373, 190] width 51 height 14
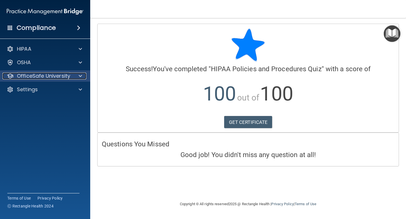
click at [57, 77] on p "OfficeSafe University" at bounding box center [43, 76] width 53 height 7
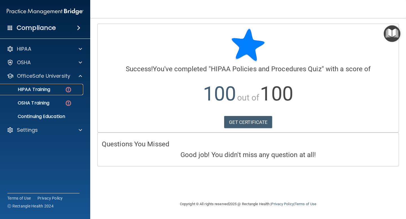
click at [43, 91] on p "HIPAA Training" at bounding box center [27, 90] width 47 height 6
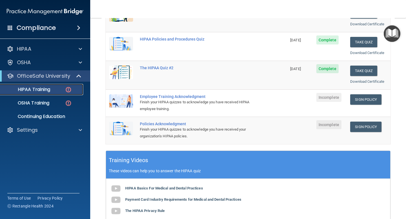
scroll to position [98, 0]
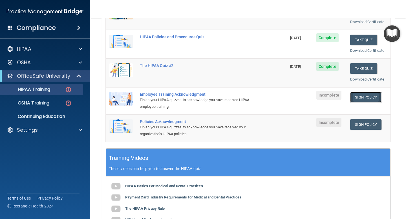
click at [364, 97] on link "Sign Policy" at bounding box center [365, 97] width 31 height 10
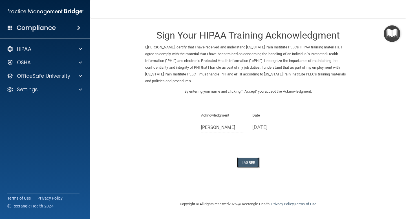
click at [249, 162] on button "I Agree" at bounding box center [248, 163] width 23 height 10
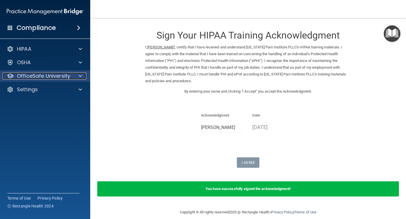
click at [47, 74] on p "OfficeSafe University" at bounding box center [43, 76] width 53 height 7
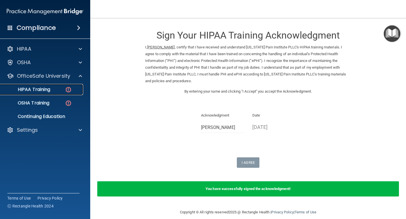
click at [47, 89] on p "HIPAA Training" at bounding box center [27, 90] width 47 height 6
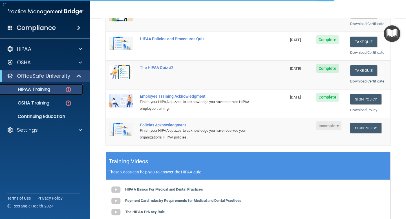
scroll to position [98, 0]
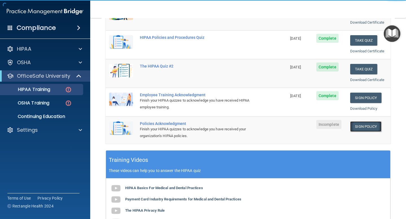
click at [371, 128] on link "Sign Policy" at bounding box center [365, 127] width 31 height 10
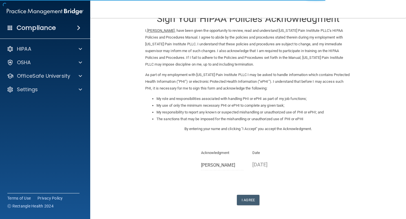
scroll to position [39, 0]
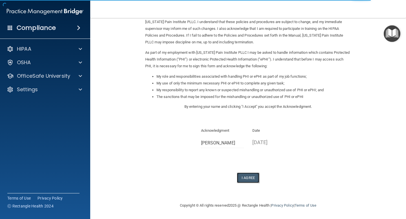
click at [248, 178] on button "I Agree" at bounding box center [248, 178] width 23 height 10
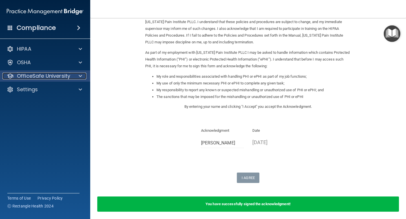
click at [40, 76] on p "OfficeSafe University" at bounding box center [43, 76] width 53 height 7
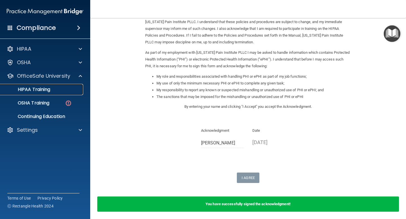
click at [41, 90] on p "HIPAA Training" at bounding box center [27, 90] width 47 height 6
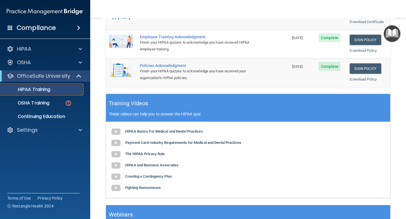
scroll to position [205, 0]
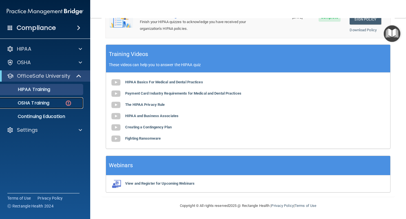
click at [28, 106] on p "OSHA Training" at bounding box center [27, 103] width 46 height 6
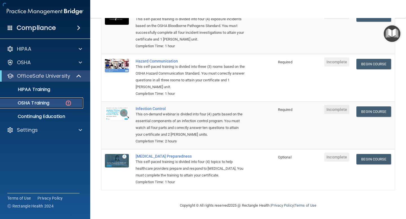
scroll to position [80, 0]
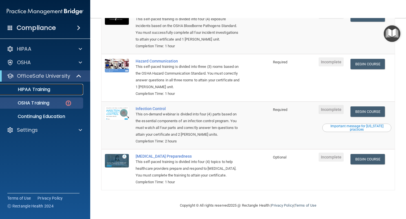
click at [36, 91] on p "HIPAA Training" at bounding box center [27, 90] width 47 height 6
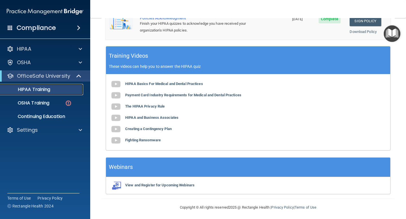
scroll to position [205, 0]
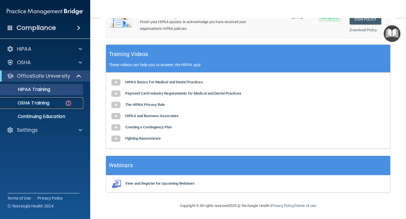
click at [42, 103] on p "OSHA Training" at bounding box center [27, 103] width 46 height 6
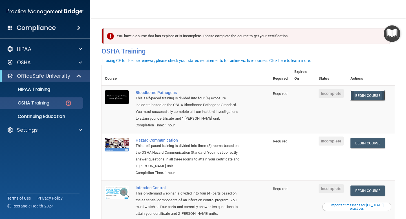
click at [375, 95] on link "Begin Course" at bounding box center [367, 95] width 34 height 10
click at [39, 90] on p "HIPAA Training" at bounding box center [27, 90] width 47 height 6
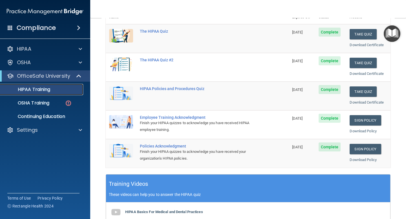
scroll to position [78, 0]
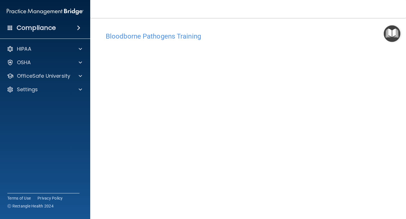
scroll to position [22, 0]
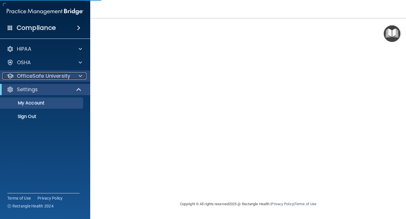
click at [56, 76] on p "OfficeSafe University" at bounding box center [43, 76] width 53 height 7
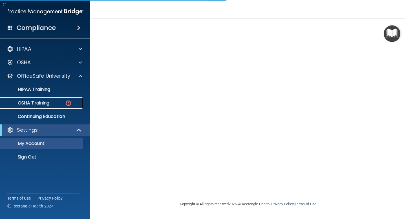
click at [41, 101] on p "OSHA Training" at bounding box center [27, 103] width 46 height 6
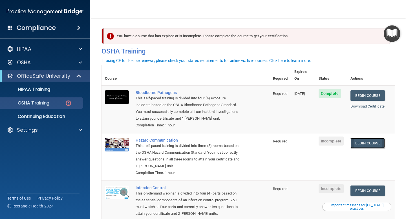
click at [376, 138] on link "Begin Course" at bounding box center [367, 143] width 34 height 10
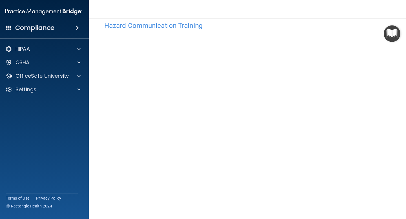
scroll to position [10, 0]
click at [388, 32] on img "Open Resource Center" at bounding box center [392, 33] width 17 height 17
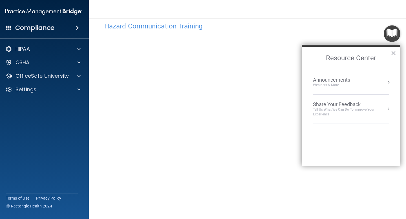
click at [388, 32] on img "Open Resource Center" at bounding box center [392, 33] width 17 height 17
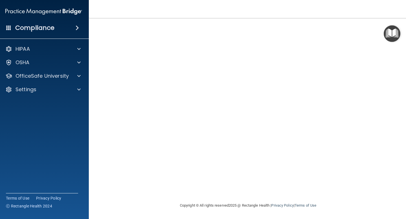
scroll to position [0, 0]
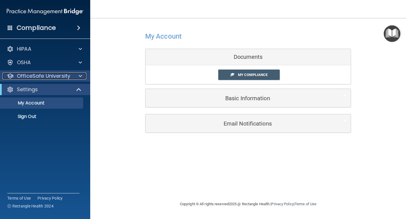
click at [65, 76] on p "OfficeSafe University" at bounding box center [43, 76] width 53 height 7
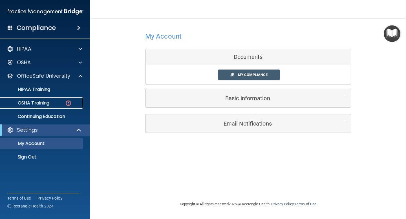
click at [42, 103] on p "OSHA Training" at bounding box center [27, 103] width 46 height 6
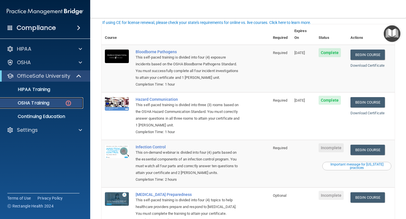
scroll to position [73, 0]
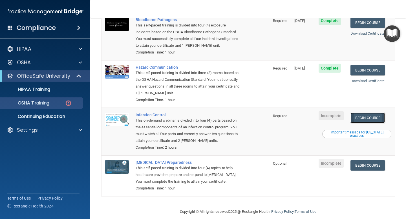
click at [379, 113] on link "Begin Course" at bounding box center [367, 118] width 34 height 10
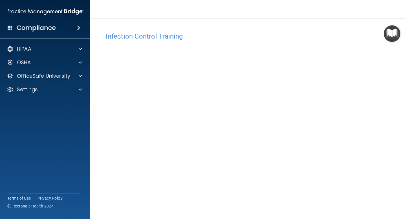
scroll to position [22, 0]
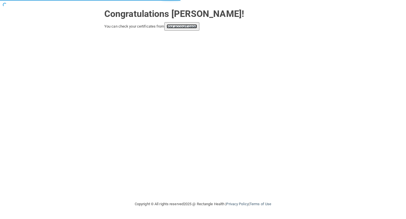
click at [191, 25] on link "your account page!" at bounding box center [182, 26] width 31 height 4
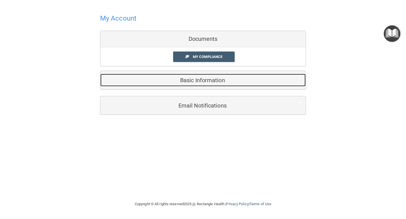
click at [210, 81] on h5 "Basic Information" at bounding box center [195, 80] width 180 height 6
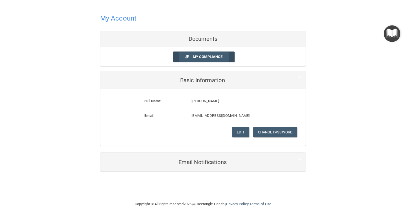
click at [206, 55] on span "My Compliance" at bounding box center [208, 57] width 30 height 4
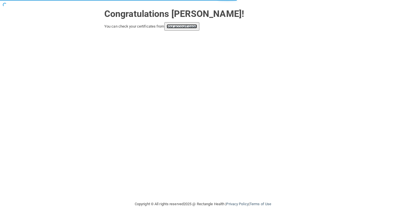
click at [183, 25] on link "your account page!" at bounding box center [182, 26] width 31 height 4
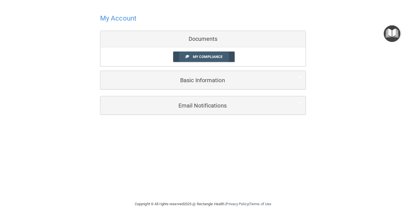
click at [209, 56] on span "My Compliance" at bounding box center [208, 57] width 30 height 4
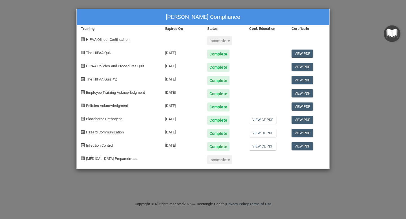
click at [213, 163] on div "Incomplete" at bounding box center [219, 160] width 25 height 9
click at [310, 26] on div "Certificate" at bounding box center [308, 28] width 42 height 7
click at [124, 29] on div "Training" at bounding box center [119, 28] width 84 height 7
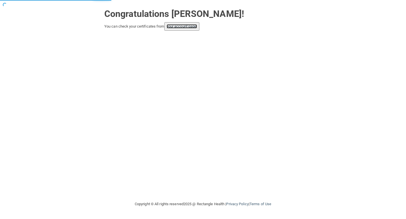
click at [180, 27] on link "your account page!" at bounding box center [182, 26] width 31 height 4
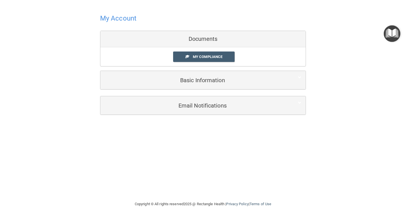
click at [125, 18] on h4 "My Account" at bounding box center [118, 18] width 36 height 7
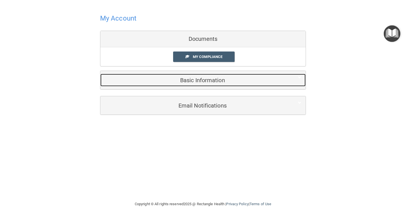
click at [221, 82] on h5 "Basic Information" at bounding box center [195, 80] width 180 height 6
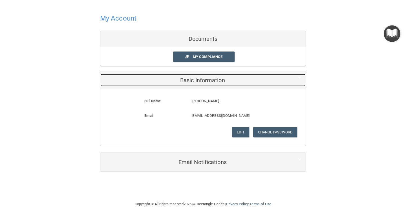
click at [221, 82] on h5 "Basic Information" at bounding box center [195, 80] width 180 height 6
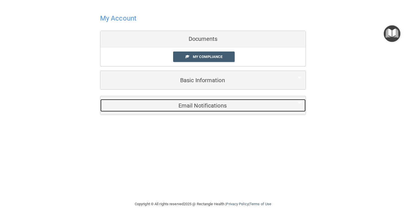
click at [210, 106] on h5 "Email Notifications" at bounding box center [195, 106] width 180 height 6
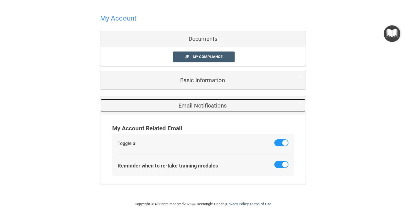
click at [210, 106] on h5 "Email Notifications" at bounding box center [195, 106] width 180 height 6
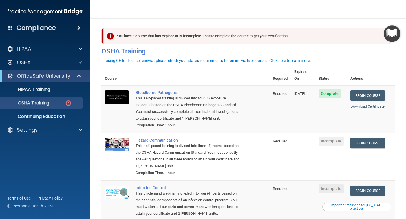
click at [32, 25] on h4 "Compliance" at bounding box center [36, 28] width 39 height 8
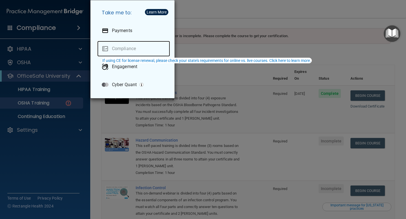
click at [123, 47] on link "Compliance" at bounding box center [133, 49] width 73 height 16
click at [36, 86] on div "Take me to: Payments Compliance Engagement Cyber Quant" at bounding box center [203, 109] width 406 height 219
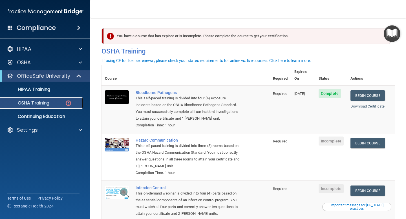
click at [37, 105] on p "OSHA Training" at bounding box center [27, 103] width 46 height 6
click at [43, 90] on p "HIPAA Training" at bounding box center [27, 90] width 47 height 6
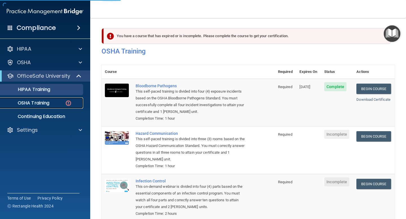
click at [39, 104] on p "OSHA Training" at bounding box center [27, 103] width 46 height 6
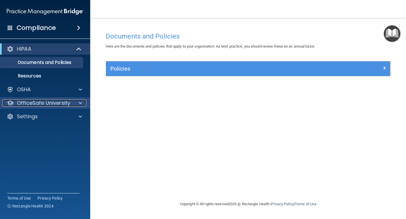
click at [32, 102] on p "OfficeSafe University" at bounding box center [43, 103] width 53 height 7
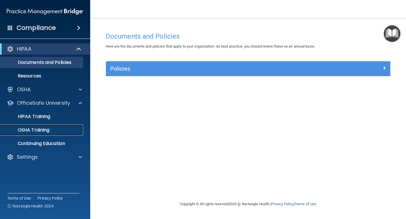
click at [34, 129] on p "OSHA Training" at bounding box center [27, 130] width 46 height 6
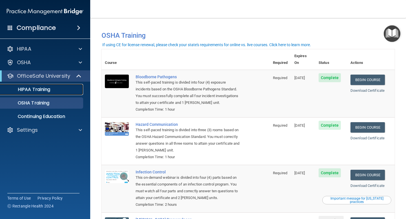
click at [28, 88] on p "HIPAA Training" at bounding box center [27, 90] width 47 height 6
